Goal: Information Seeking & Learning: Learn about a topic

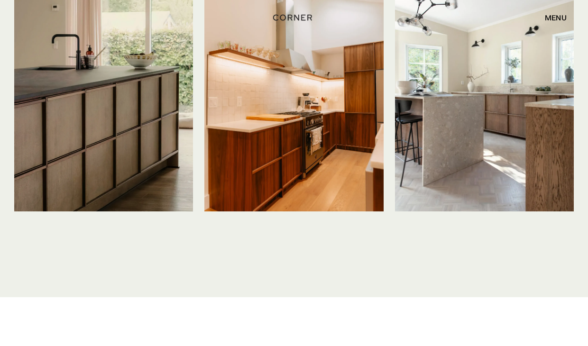
scroll to position [2322, 0]
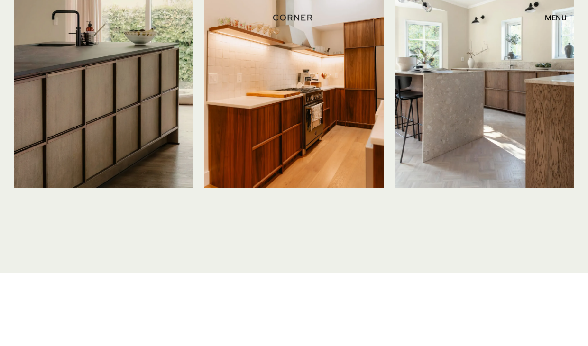
click at [75, 120] on img at bounding box center [103, 68] width 179 height 238
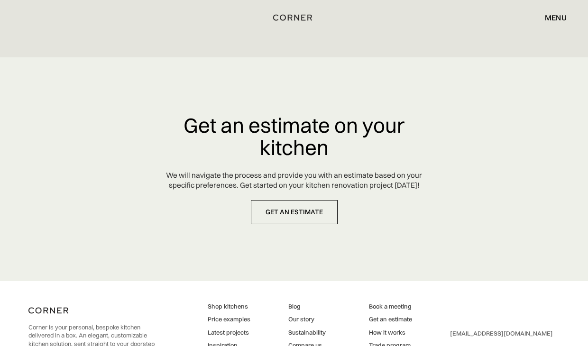
scroll to position [4488, 0]
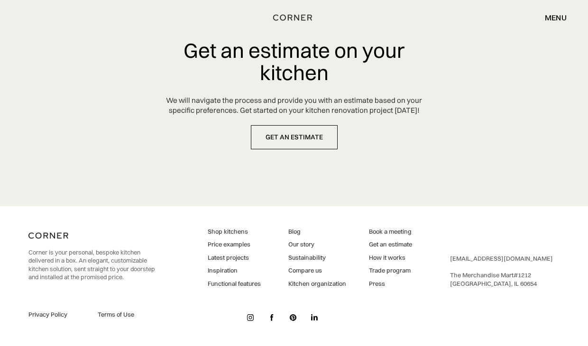
click at [305, 268] on link "Compare us" at bounding box center [317, 270] width 58 height 9
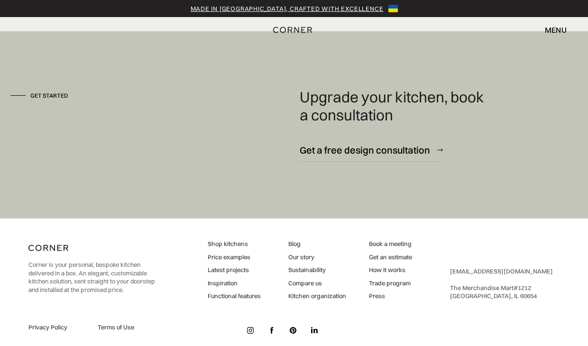
scroll to position [2363, 0]
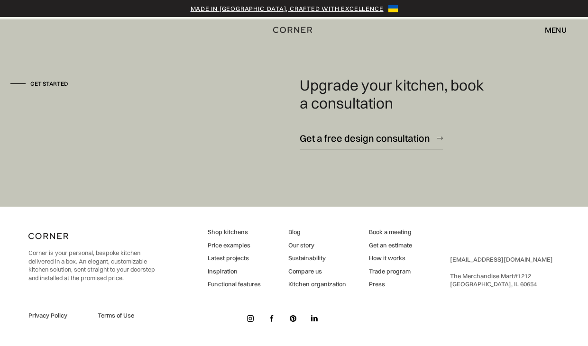
click at [303, 8] on div "Made in Ukraine, crafted with excellence" at bounding box center [286, 8] width 193 height 9
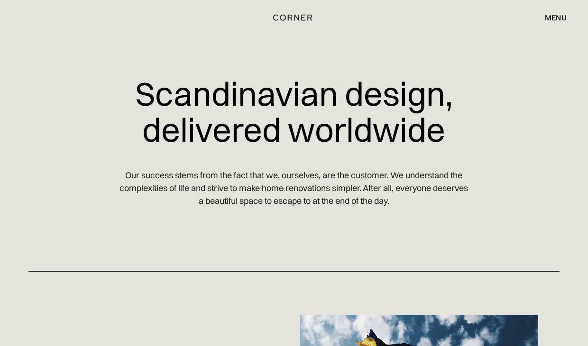
click at [543, 15] on div "menu close" at bounding box center [550, 17] width 31 height 16
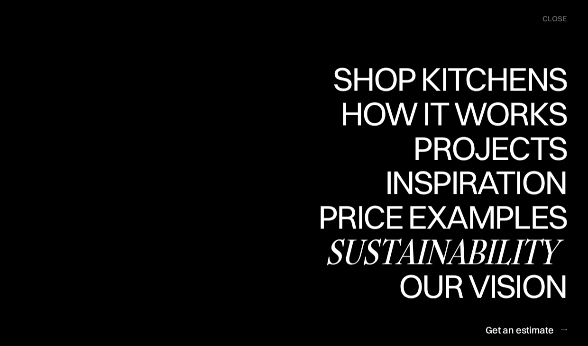
scroll to position [426, 0]
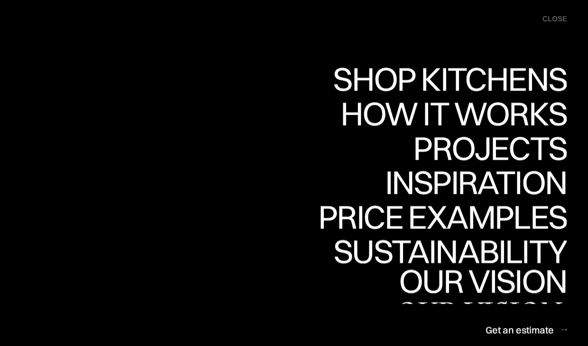
click at [488, 298] on div "Our vision" at bounding box center [478, 314] width 176 height 33
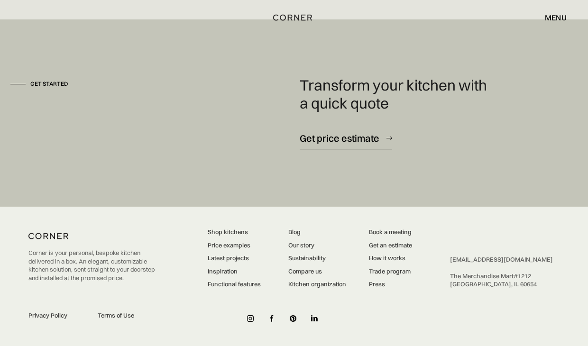
scroll to position [2497, 0]
click at [225, 283] on link "Functional features" at bounding box center [234, 284] width 53 height 9
